Goal: Task Accomplishment & Management: Complete application form

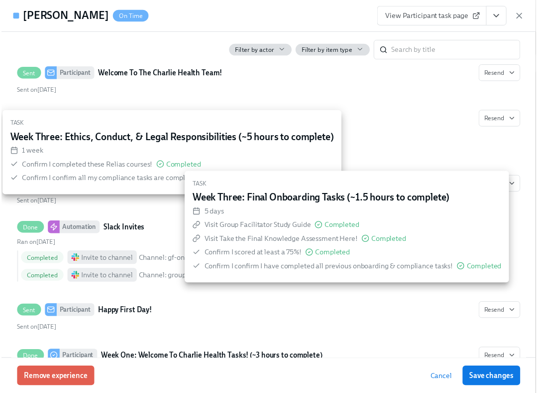
scroll to position [446, 0]
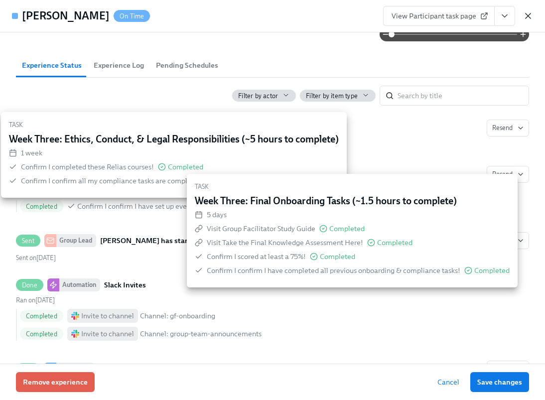
click at [527, 16] on icon "button" at bounding box center [528, 15] width 5 height 5
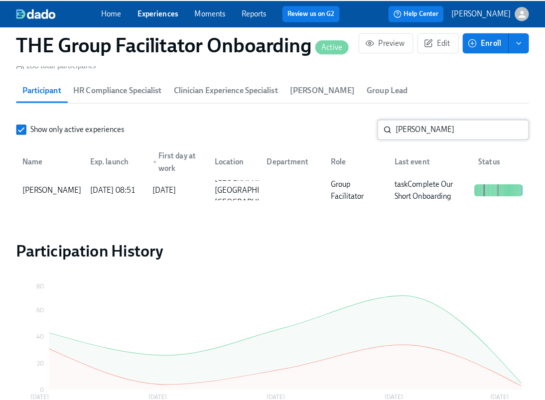
scroll to position [0, 16801]
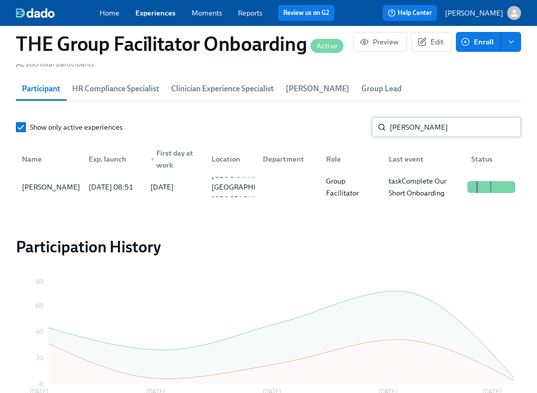
click at [452, 132] on input "reyna" at bounding box center [456, 127] width 132 height 20
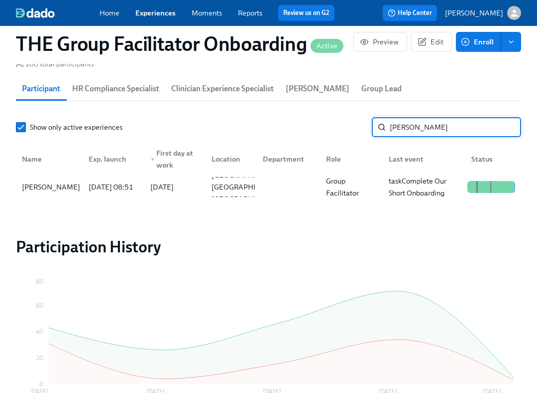
click at [452, 132] on input "reyna" at bounding box center [456, 127] width 132 height 20
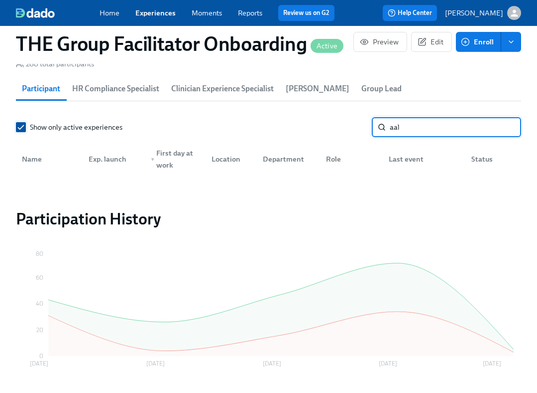
type input "aal"
click at [20, 130] on input "Show only active experiences" at bounding box center [20, 127] width 9 height 9
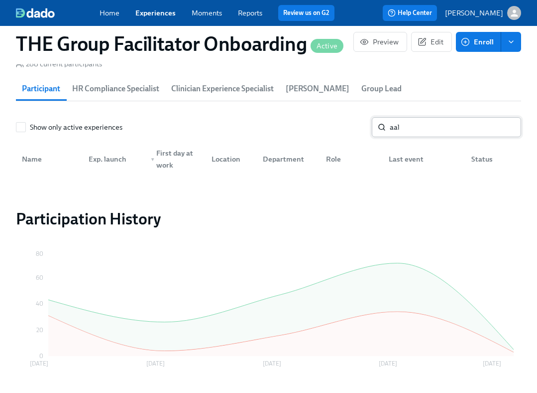
click at [444, 131] on input "aal" at bounding box center [456, 127] width 132 height 20
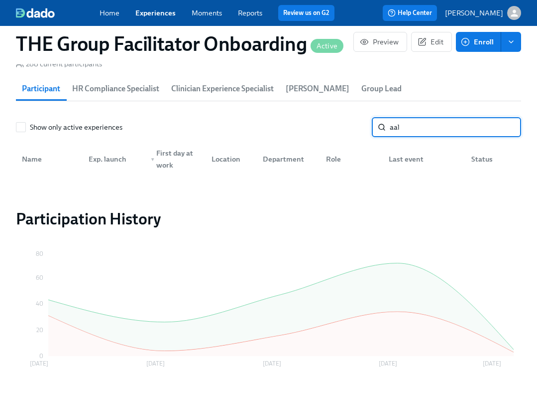
click at [444, 131] on input "aal" at bounding box center [456, 127] width 132 height 20
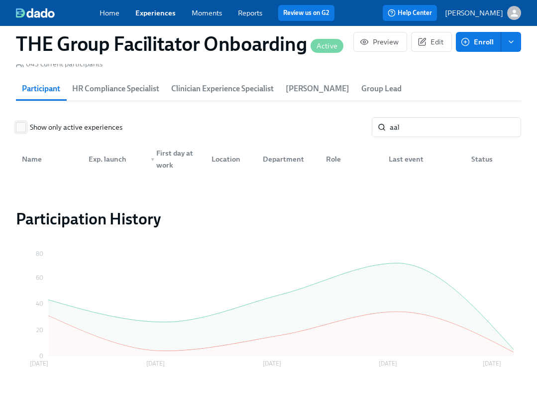
click at [24, 130] on input "Show only active experiences" at bounding box center [20, 127] width 9 height 9
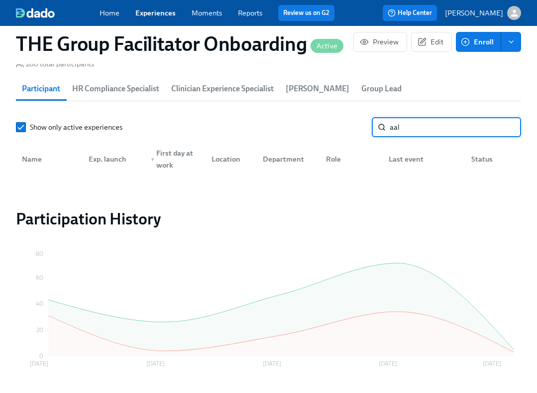
click at [432, 132] on input "aal" at bounding box center [456, 127] width 132 height 20
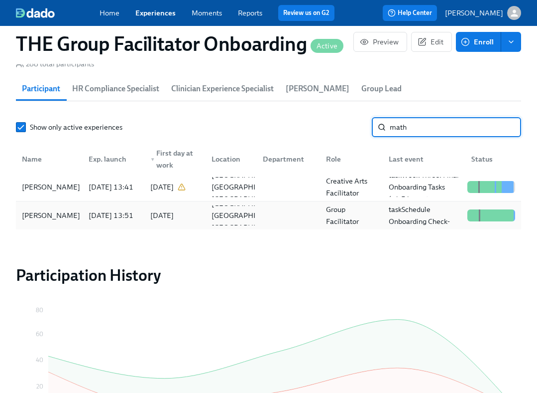
click at [54, 218] on div "Lia Mathis" at bounding box center [51, 215] width 66 height 12
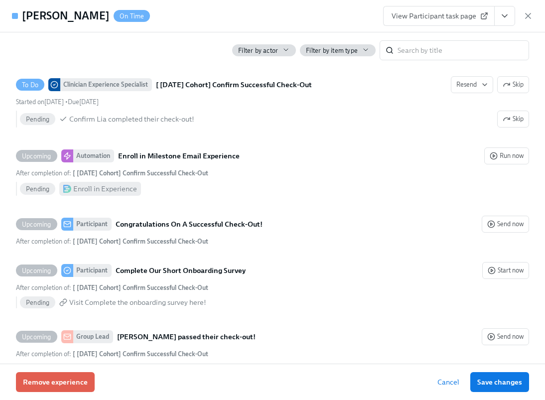
scroll to position [2583, 0]
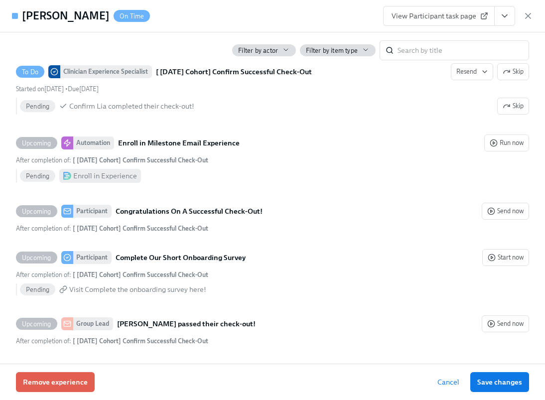
click at [501, 14] on icon "View task page" at bounding box center [505, 16] width 10 height 10
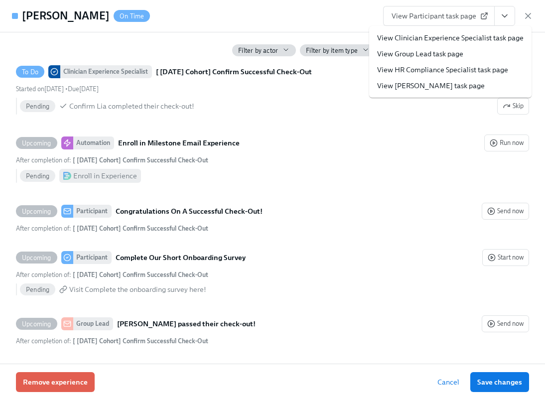
click at [484, 33] on link "View Clinician Experience Specialist task page" at bounding box center [450, 38] width 146 height 10
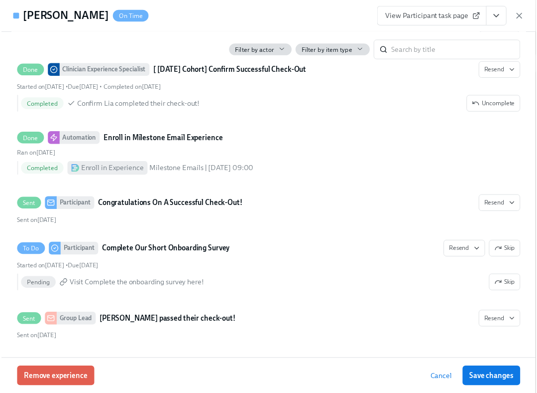
scroll to position [0, 17116]
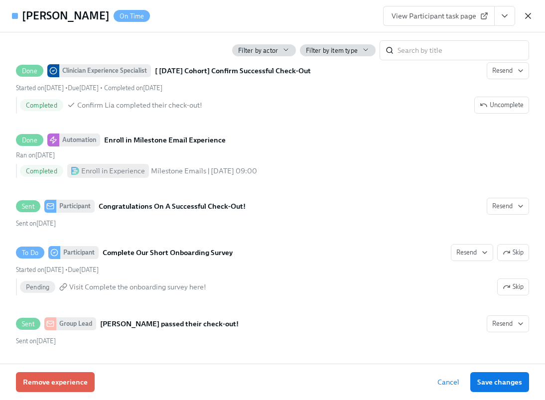
click at [526, 14] on icon "button" at bounding box center [528, 15] width 5 height 5
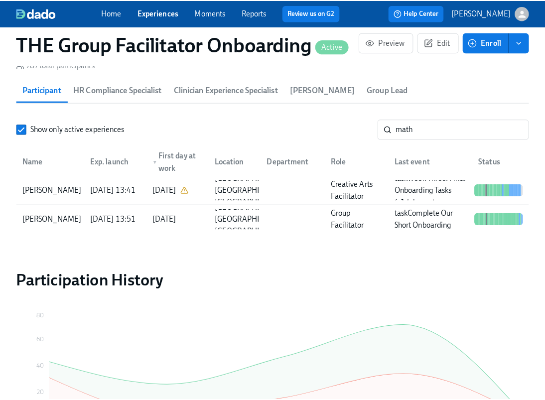
scroll to position [0, 17108]
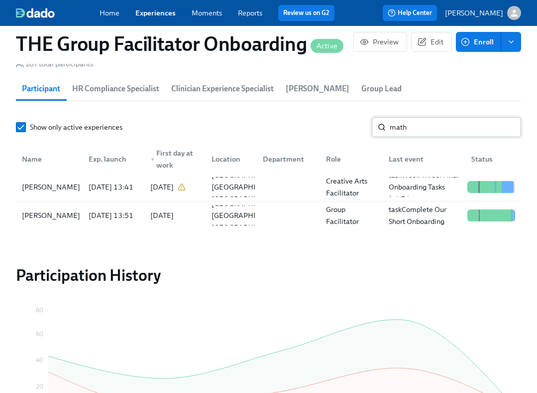
click at [427, 131] on input "math" at bounding box center [456, 127] width 132 height 20
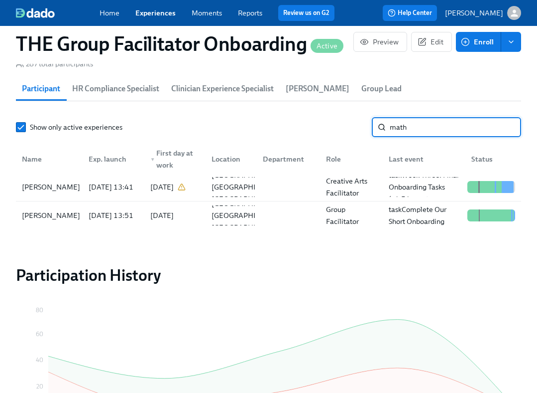
click at [427, 131] on input "math" at bounding box center [456, 127] width 132 height 20
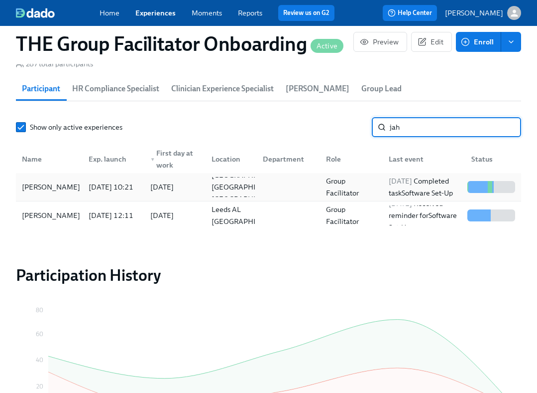
type input "jah"
click at [78, 190] on div "[PERSON_NAME]" at bounding box center [49, 187] width 63 height 20
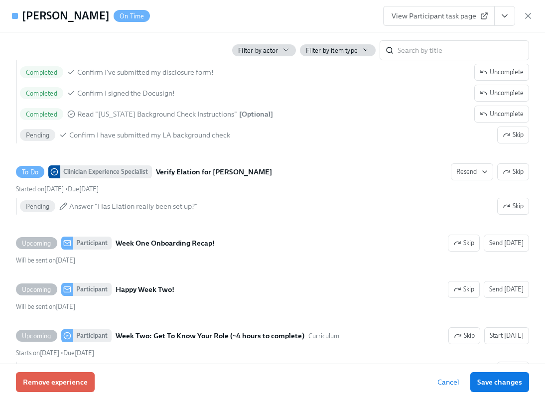
scroll to position [1139, 0]
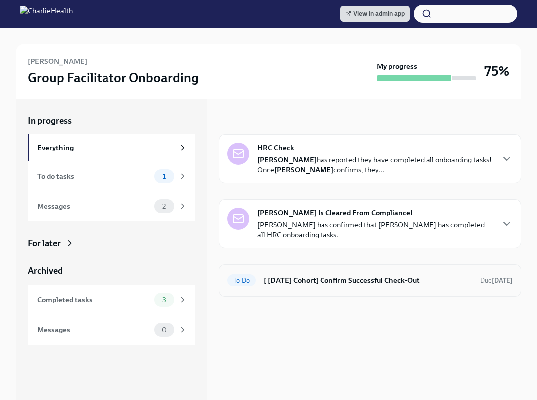
click at [316, 280] on h6 "[ Aug 11th Cohort] Confirm Successful Check-Out" at bounding box center [368, 280] width 209 height 11
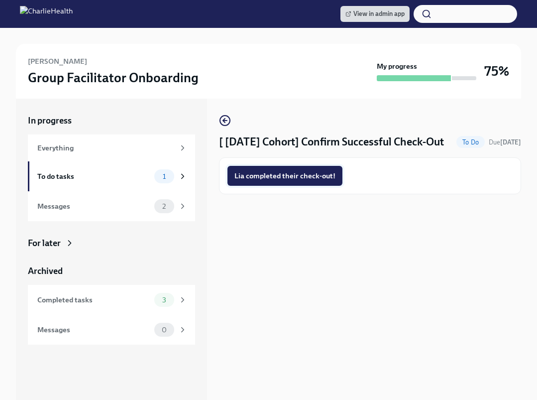
click at [299, 181] on span "Lia completed their check-out!" at bounding box center [285, 176] width 101 height 10
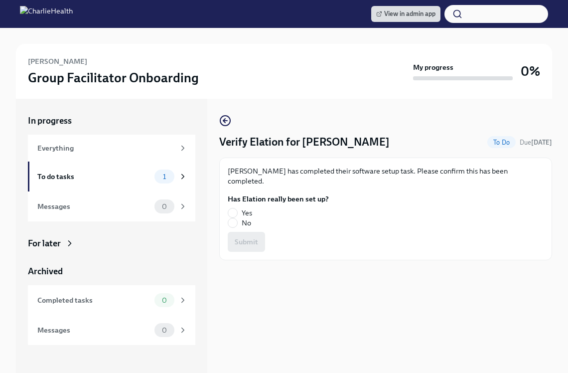
click at [240, 196] on fieldset "Has Elation really been set up? Yes No" at bounding box center [278, 211] width 101 height 34
click at [236, 208] on input "Yes" at bounding box center [232, 212] width 9 height 9
radio input "true"
click at [243, 237] on span "Submit" at bounding box center [246, 242] width 23 height 10
click at [241, 44] on div "Jahson Jones Group Facilitator Onboarding My progress 20%" at bounding box center [284, 71] width 536 height 55
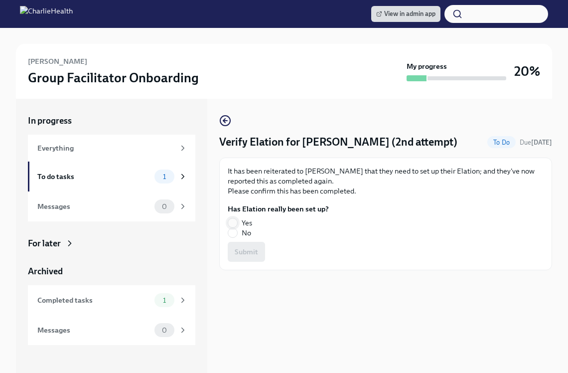
click at [233, 219] on input "Yes" at bounding box center [232, 222] width 9 height 9
radio input "true"
click at [252, 248] on span "Submit" at bounding box center [246, 252] width 23 height 10
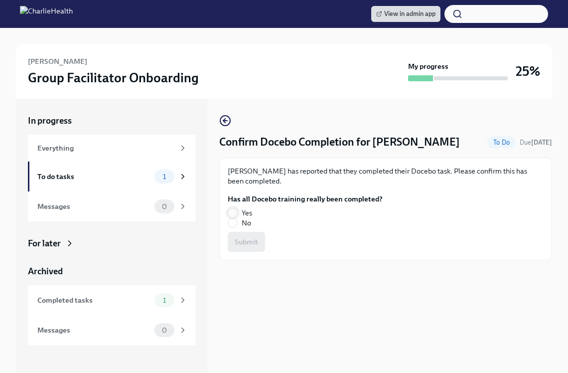
click at [237, 213] on span at bounding box center [233, 213] width 10 height 10
click at [237, 213] on input "Yes" at bounding box center [232, 212] width 9 height 9
radio input "true"
click at [244, 244] on span "Submit" at bounding box center [246, 242] width 23 height 10
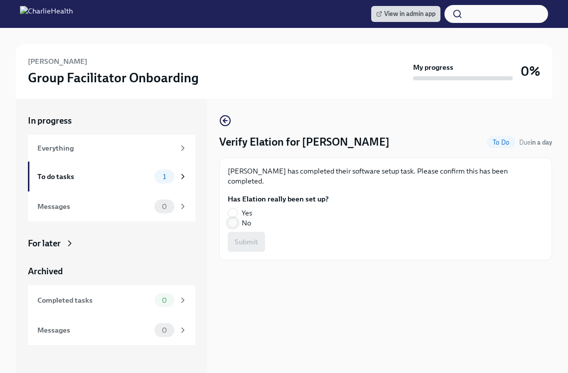
click at [235, 218] on input "No" at bounding box center [232, 222] width 9 height 9
radio input "true"
click at [251, 237] on span "Submit" at bounding box center [246, 242] width 23 height 10
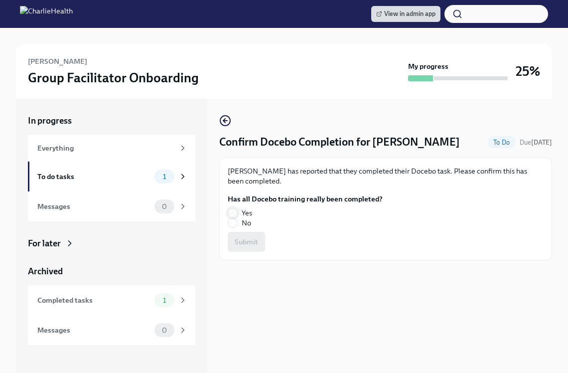
click at [233, 212] on input "Yes" at bounding box center [232, 212] width 9 height 9
radio input "true"
click at [240, 241] on span "Submit" at bounding box center [246, 242] width 23 height 10
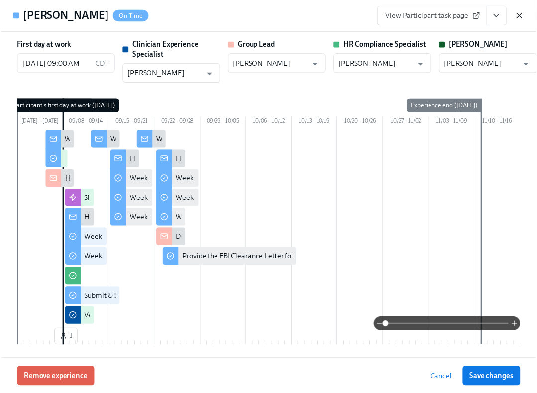
scroll to position [1139, 0]
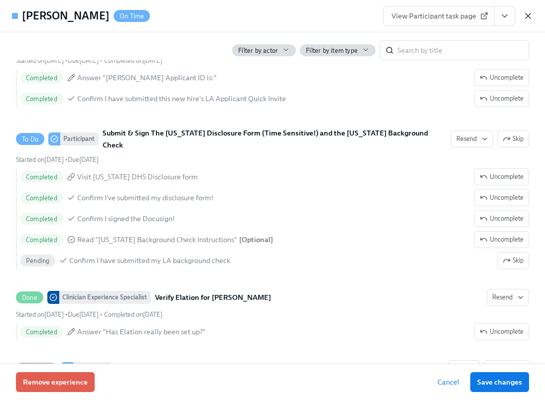
click at [525, 15] on icon "button" at bounding box center [528, 16] width 10 height 10
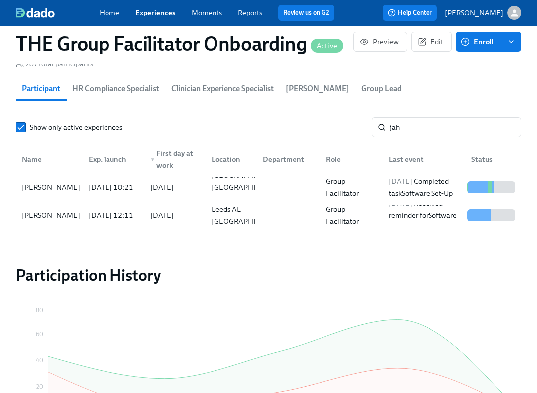
scroll to position [0, 17108]
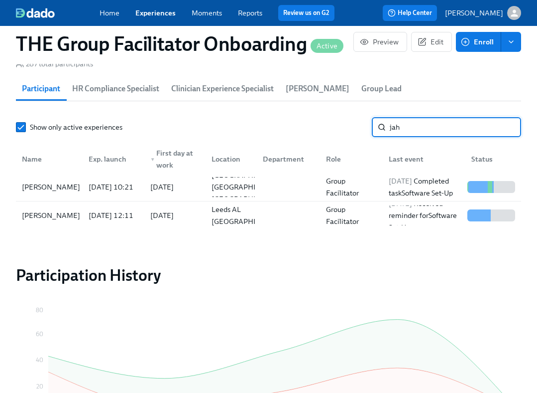
click at [404, 132] on input "jah" at bounding box center [456, 127] width 132 height 20
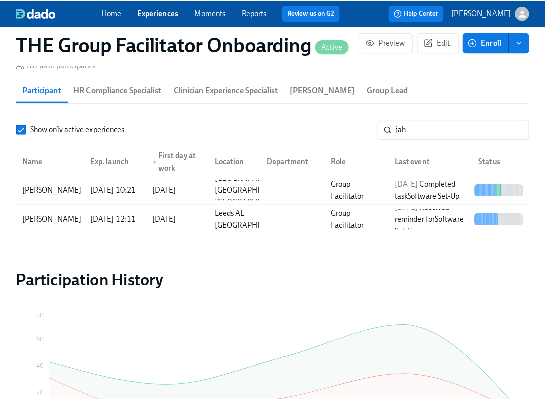
scroll to position [0, 17116]
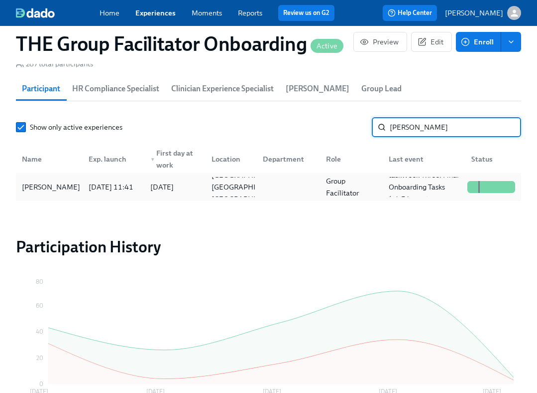
type input "[PERSON_NAME]"
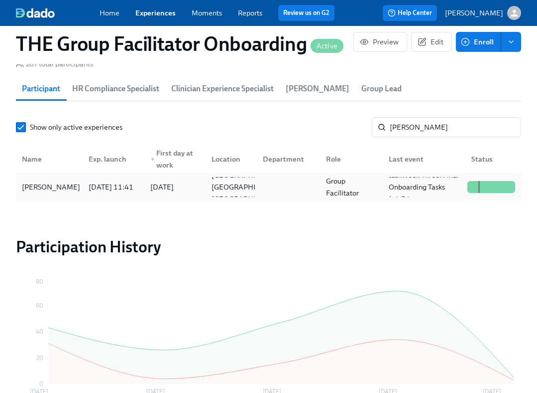
click at [72, 192] on div "[PERSON_NAME]" at bounding box center [51, 187] width 66 height 12
